Goal: Complete application form

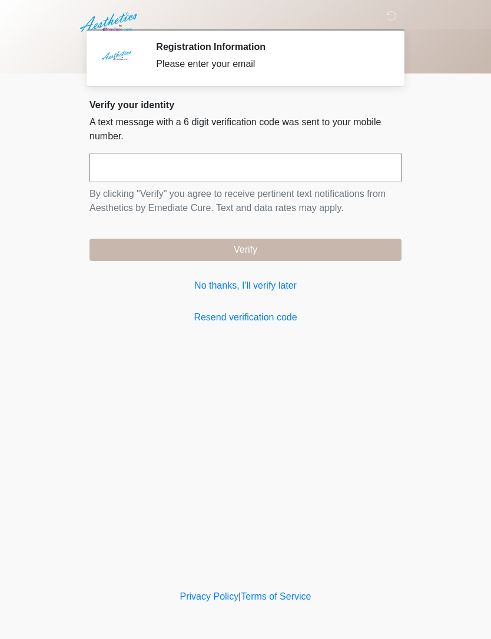
click at [285, 288] on link "No thanks, I'll verify later" at bounding box center [245, 286] width 312 height 14
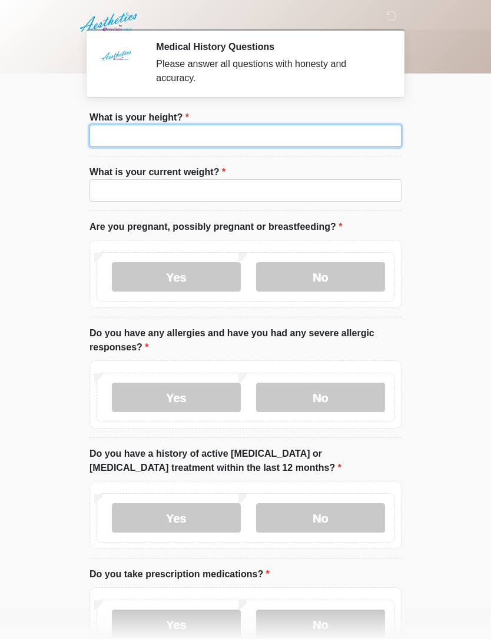
click at [304, 134] on input "What is your height?" at bounding box center [245, 136] width 312 height 22
type input "***"
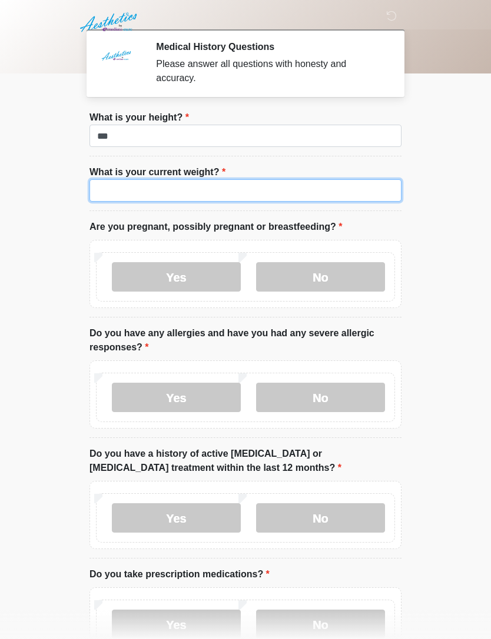
click at [321, 195] on input "What is your current weight?" at bounding box center [245, 190] width 312 height 22
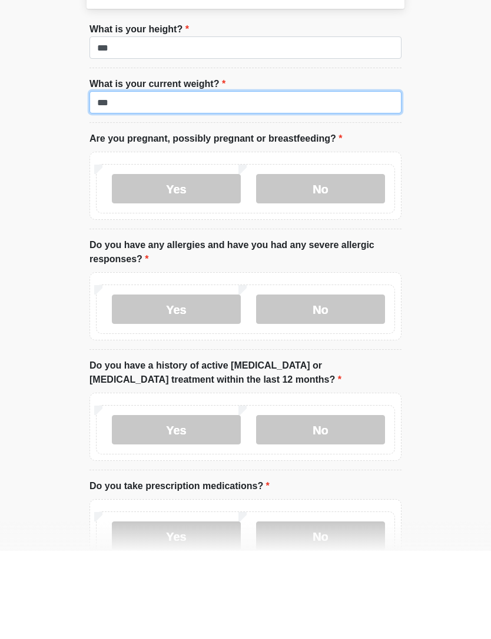
type input "***"
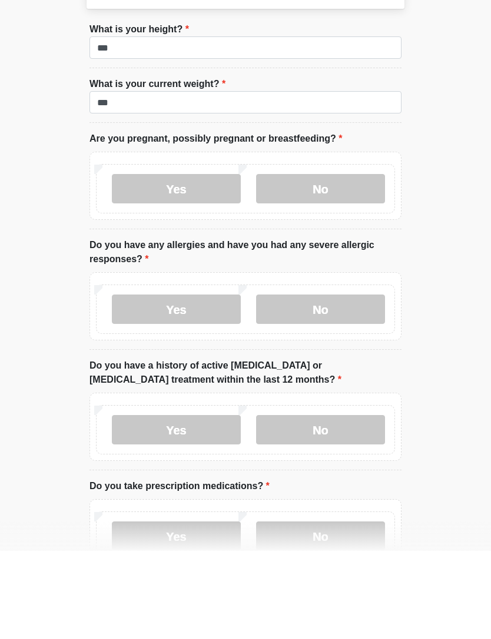
click at [358, 262] on label "No" at bounding box center [320, 276] width 129 height 29
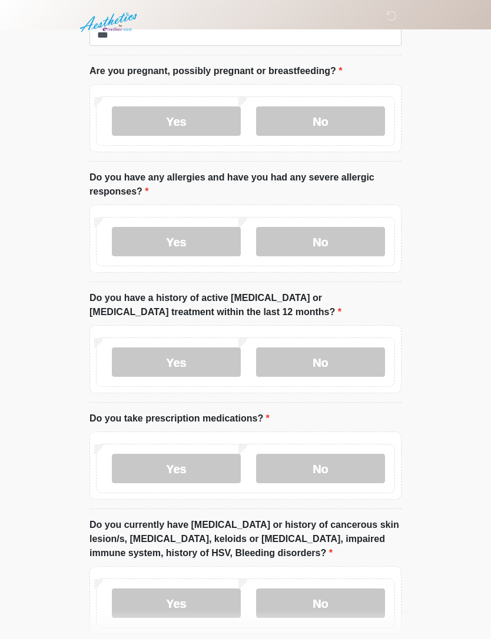
scroll to position [188, 0]
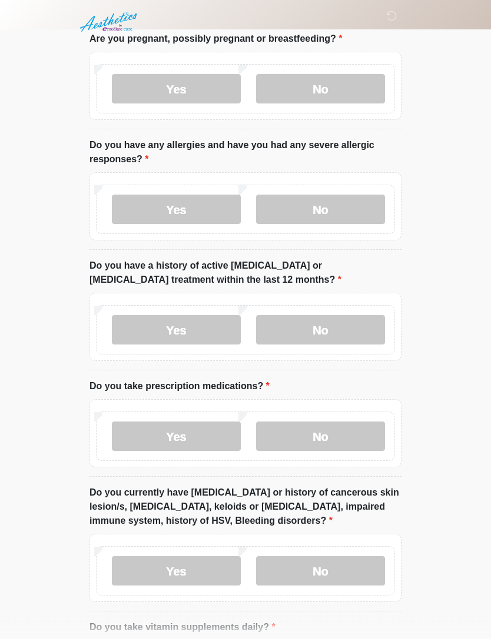
click at [362, 200] on label "No" at bounding box center [320, 209] width 129 height 29
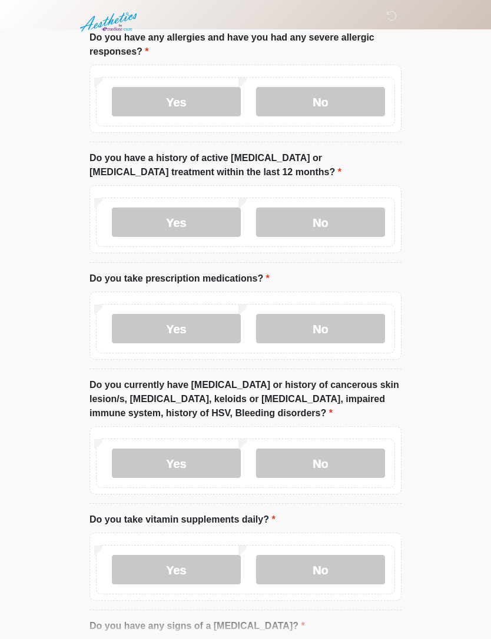
scroll to position [295, 0]
click at [342, 215] on label "No" at bounding box center [320, 222] width 129 height 29
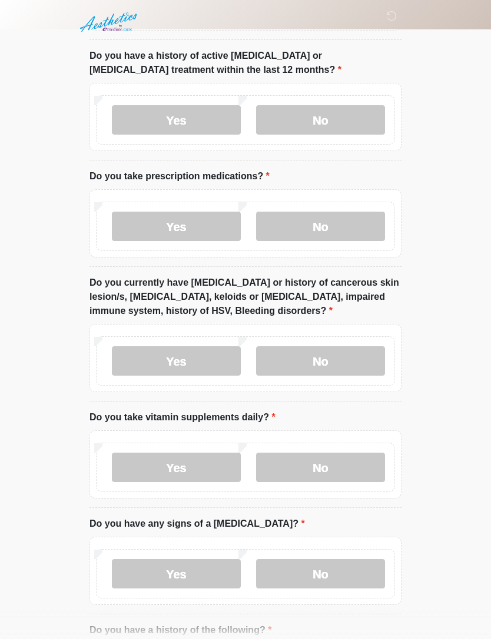
scroll to position [398, 0]
click at [198, 222] on label "Yes" at bounding box center [176, 226] width 129 height 29
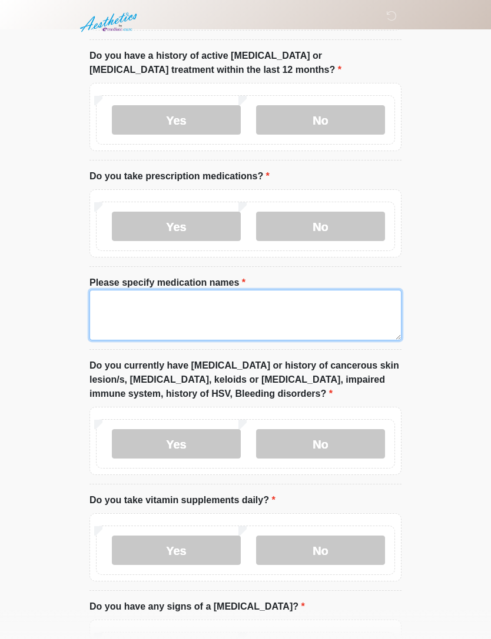
click at [229, 314] on textarea "Please specify medication names" at bounding box center [245, 315] width 312 height 51
type textarea "*"
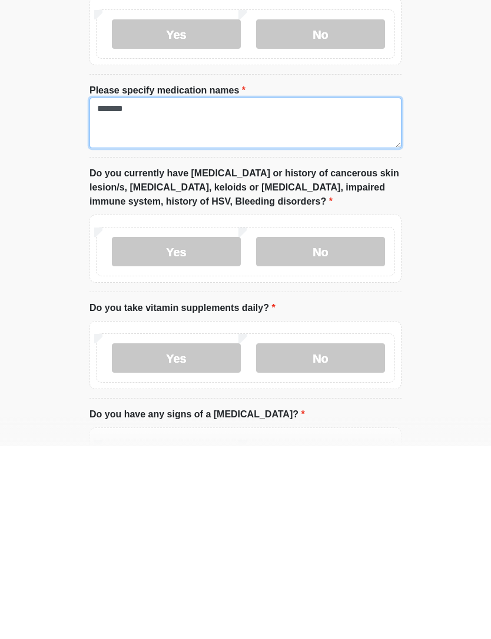
scroll to position [424, 0]
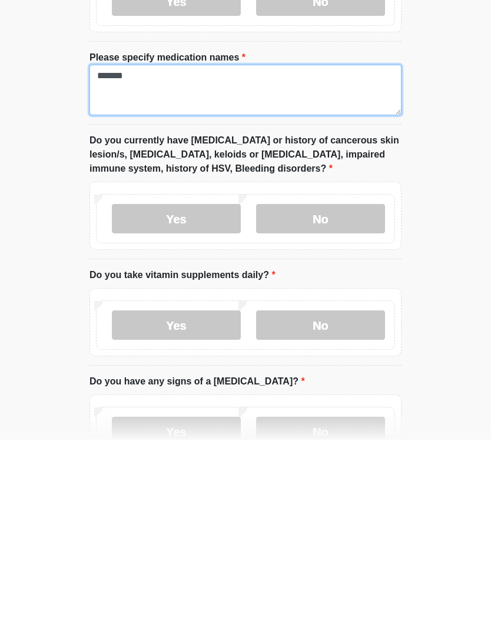
type textarea "******"
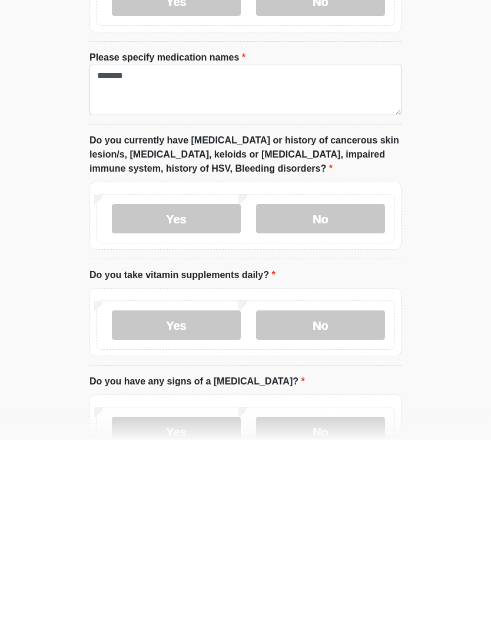
click at [351, 404] on label "No" at bounding box center [320, 418] width 129 height 29
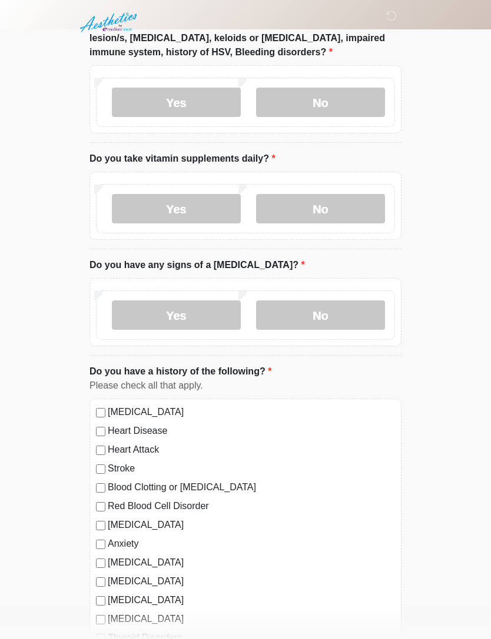
scroll to position [739, 0]
click at [192, 195] on label "Yes" at bounding box center [176, 209] width 129 height 29
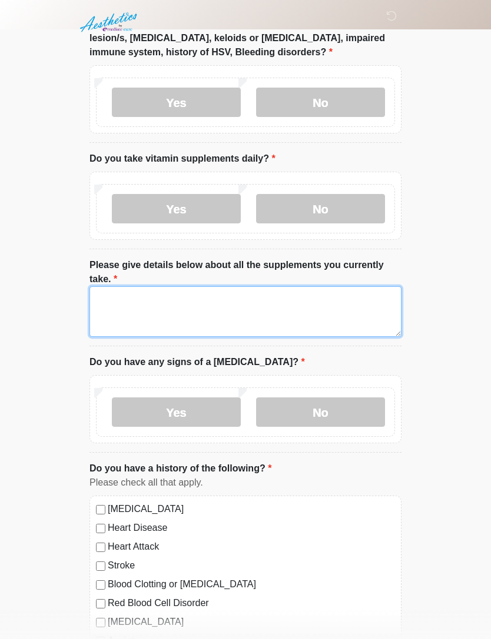
click at [283, 314] on textarea "Please give details below about all the supplements you currently take." at bounding box center [245, 311] width 312 height 51
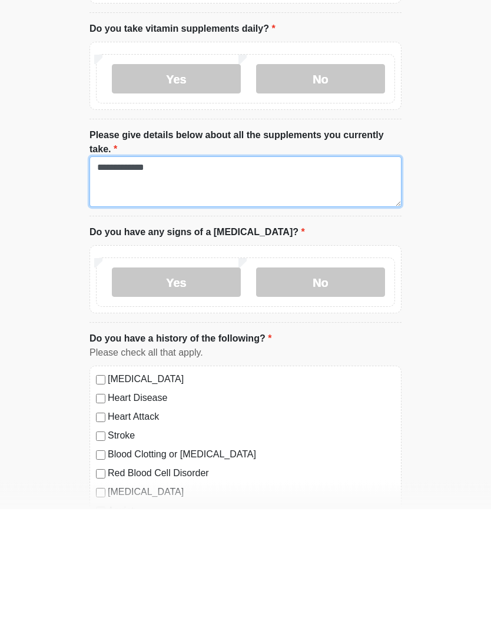
type textarea "**********"
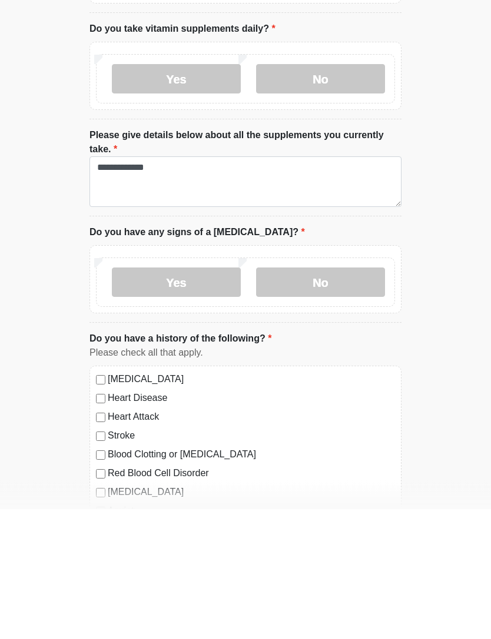
click at [335, 398] on label "No" at bounding box center [320, 412] width 129 height 29
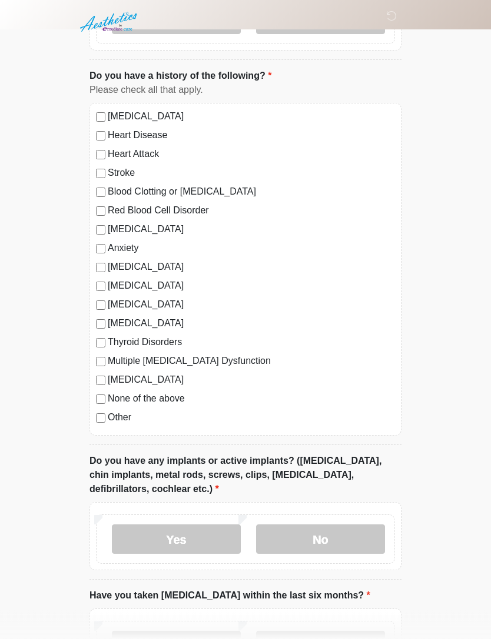
scroll to position [1134, 0]
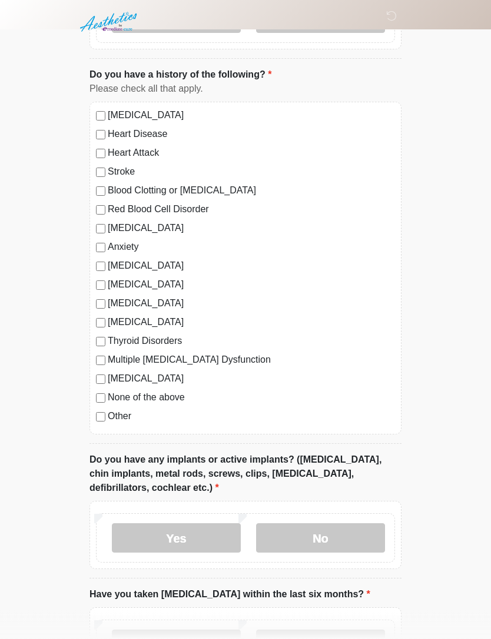
click at [125, 243] on label "Anxiety" at bounding box center [251, 248] width 287 height 14
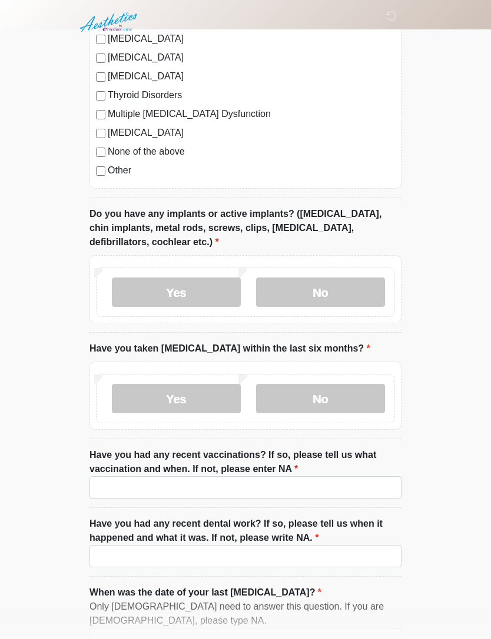
scroll to position [1381, 0]
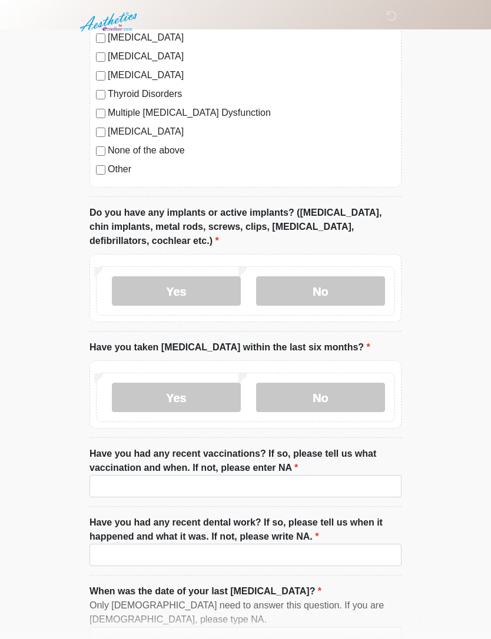
click at [342, 279] on label "No" at bounding box center [320, 291] width 129 height 29
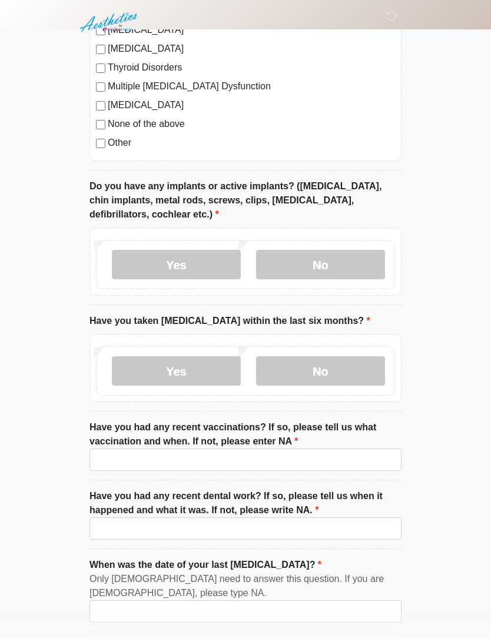
scroll to position [1454, 0]
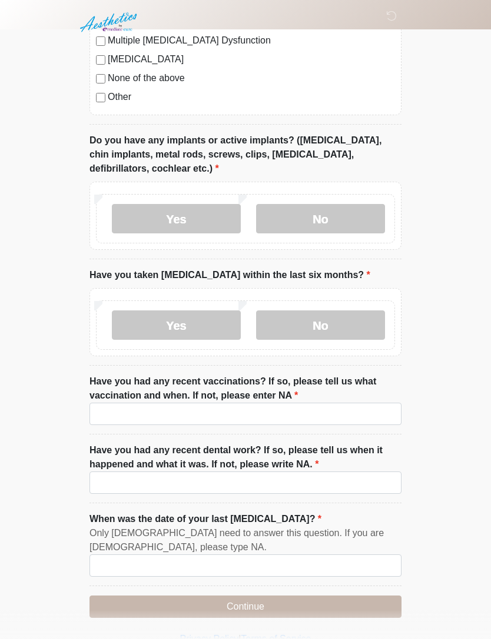
click at [332, 322] on label "No" at bounding box center [320, 325] width 129 height 29
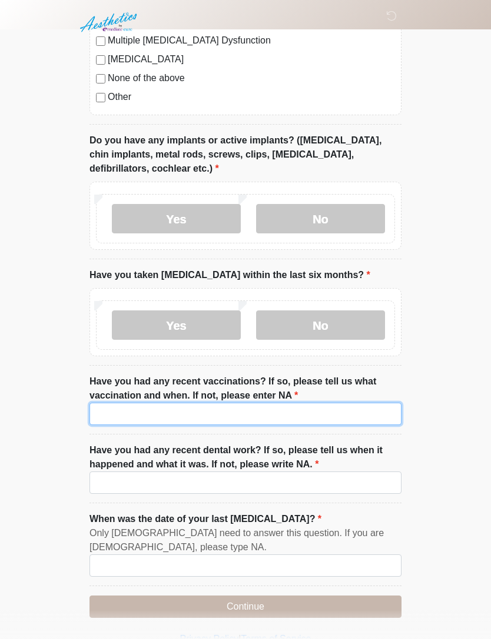
click at [246, 414] on input "Have you had any recent vaccinations? If so, please tell us what vaccination an…" at bounding box center [245, 414] width 312 height 22
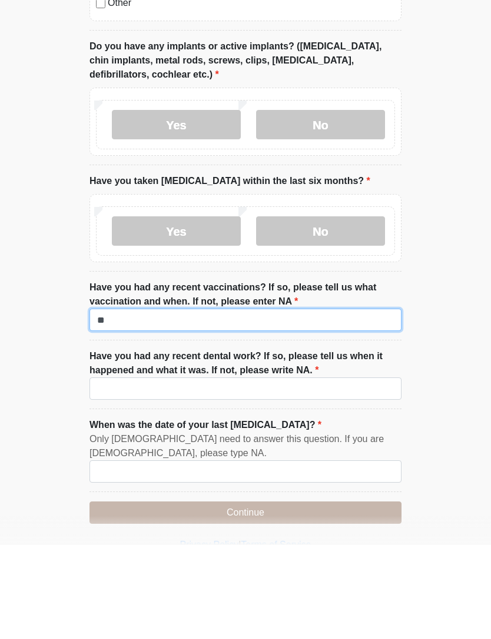
type input "**"
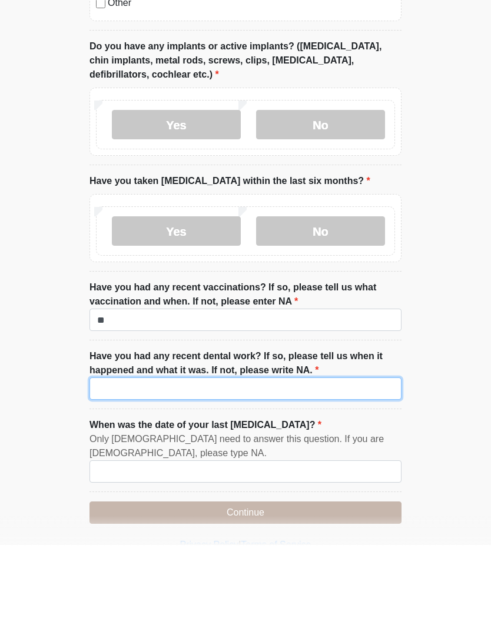
click at [308, 472] on input "Have you had any recent dental work? If so, please tell us when it happened and…" at bounding box center [245, 483] width 312 height 22
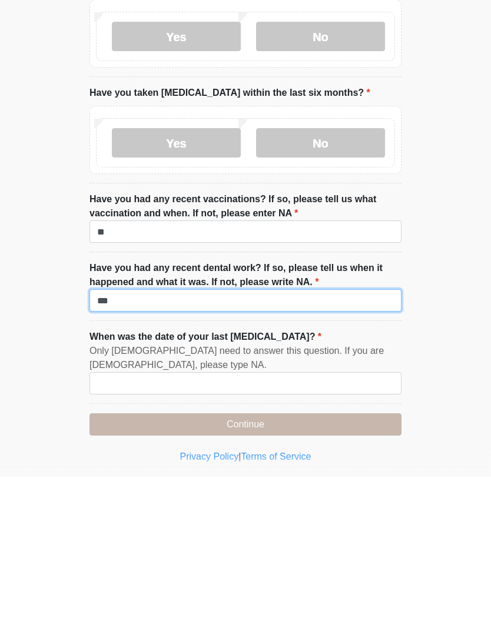
scroll to position [1475, 0]
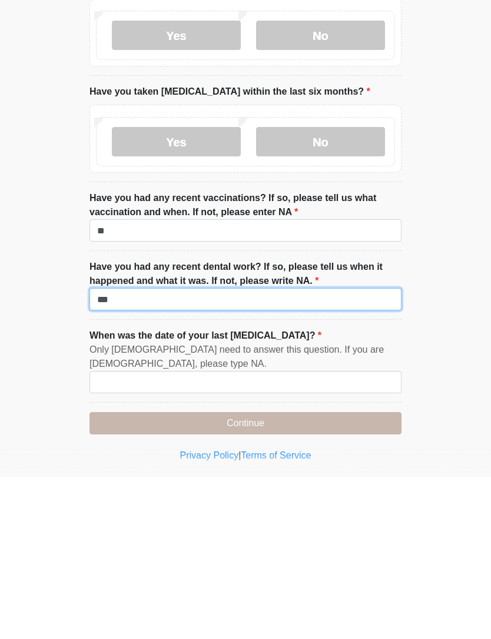
type input "**"
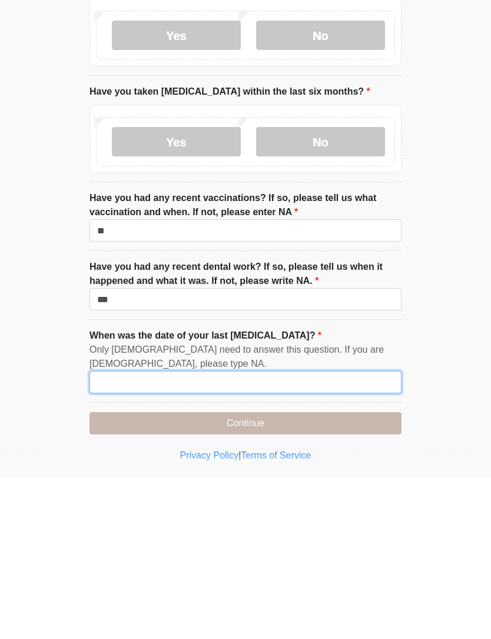
click at [301, 534] on input "When was the date of your last [MEDICAL_DATA]?" at bounding box center [245, 545] width 312 height 22
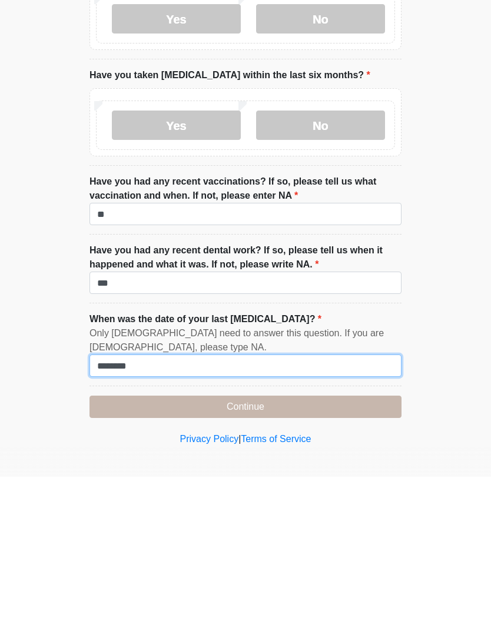
type input "*******"
click at [342, 558] on button "Continue" at bounding box center [245, 569] width 312 height 22
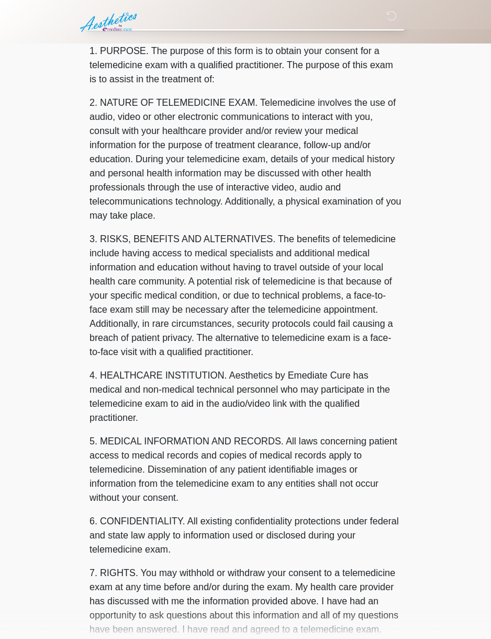
scroll to position [0, 0]
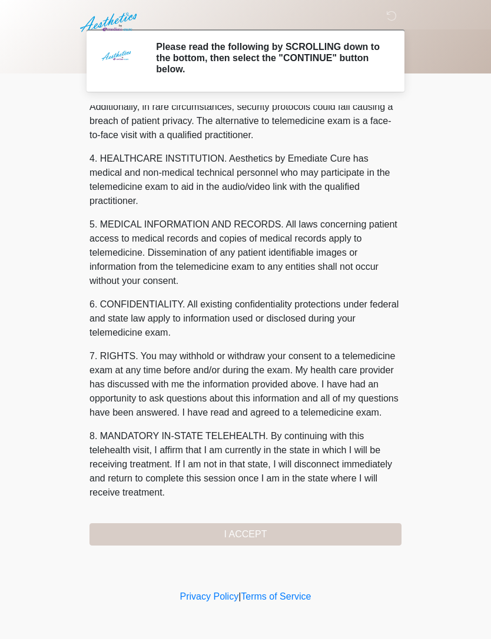
click at [342, 528] on div "1. PURPOSE. The purpose of this form is to obtain your consent for a telemedici…" at bounding box center [245, 325] width 312 height 441
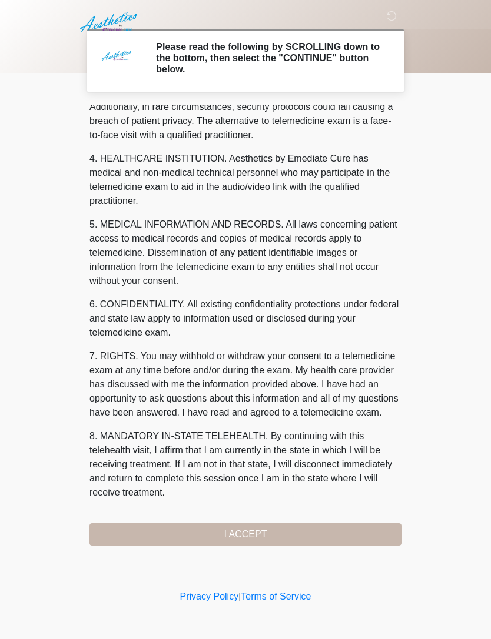
click at [331, 535] on button "I ACCEPT" at bounding box center [245, 535] width 312 height 22
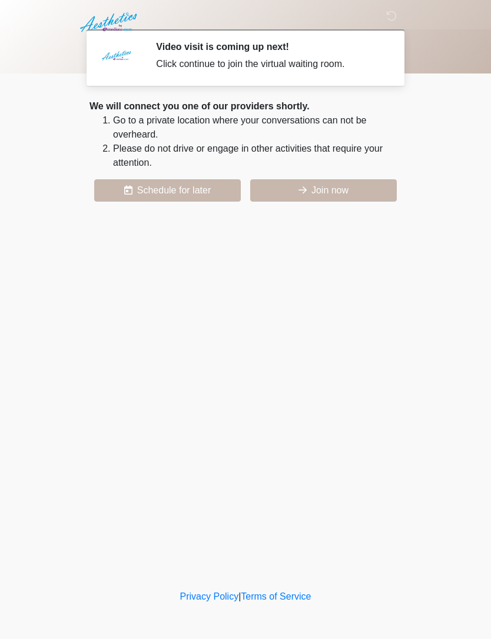
click at [349, 194] on button "Join now" at bounding box center [323, 190] width 146 height 22
